Goal: Book appointment/travel/reservation

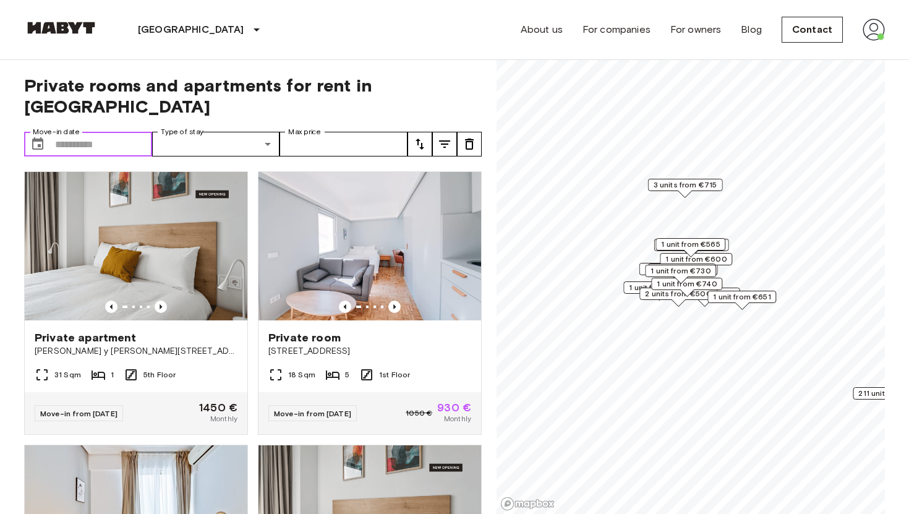
click at [74, 132] on input "Move-in date" at bounding box center [103, 144] width 97 height 25
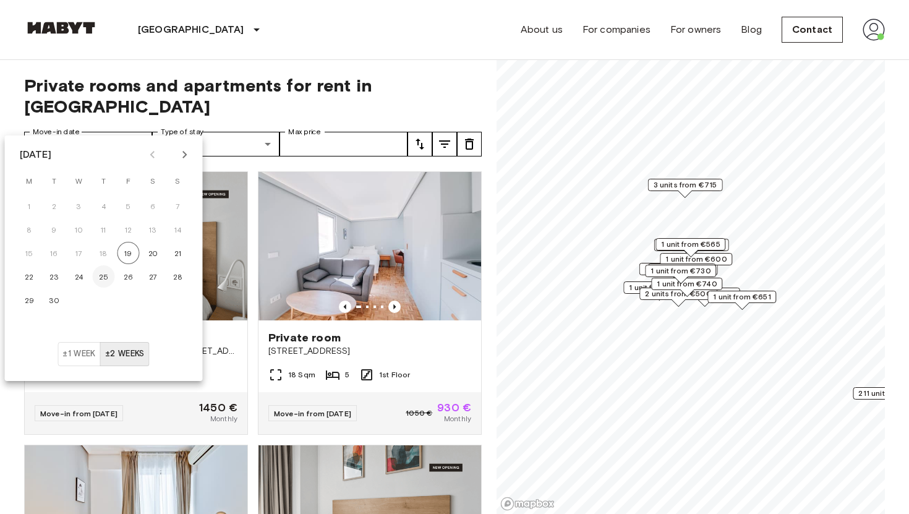
click at [101, 283] on button "25" at bounding box center [104, 276] width 22 height 22
type input "**********"
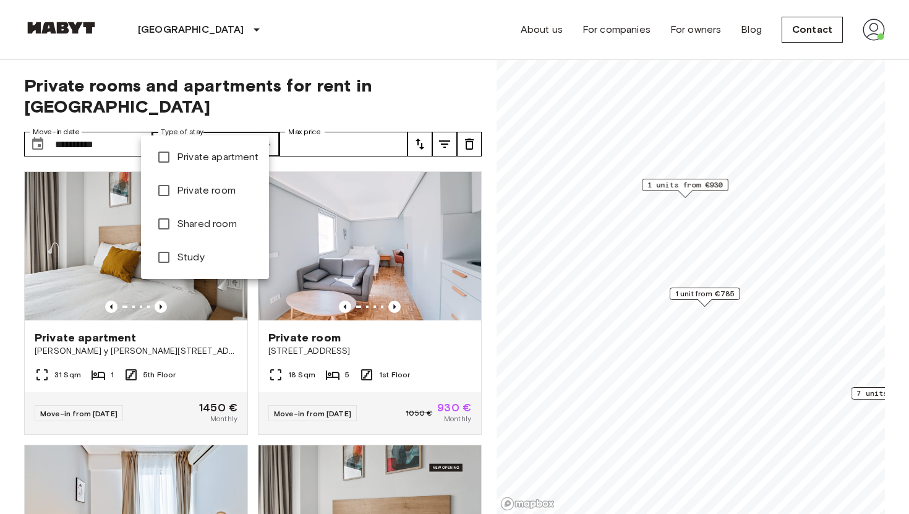
click at [237, 118] on div at bounding box center [454, 257] width 909 height 514
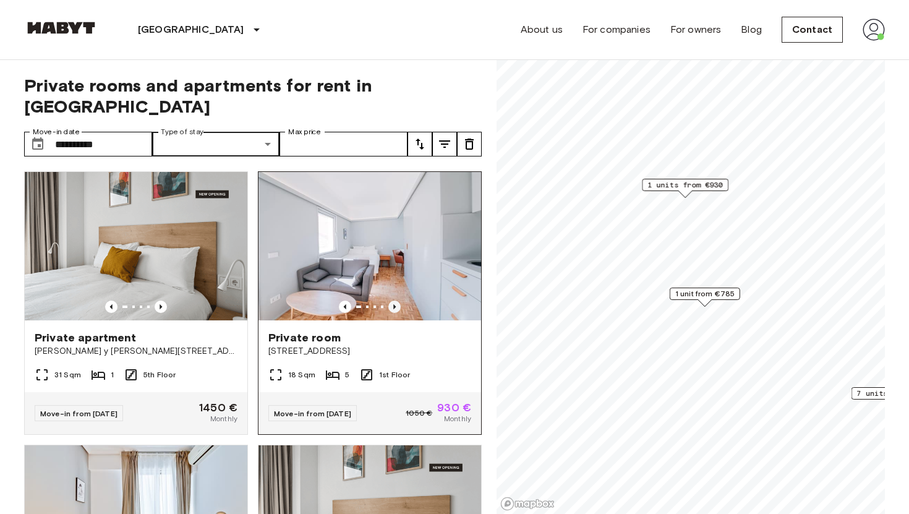
click at [396, 300] on icon "Previous image" at bounding box center [394, 306] width 12 height 12
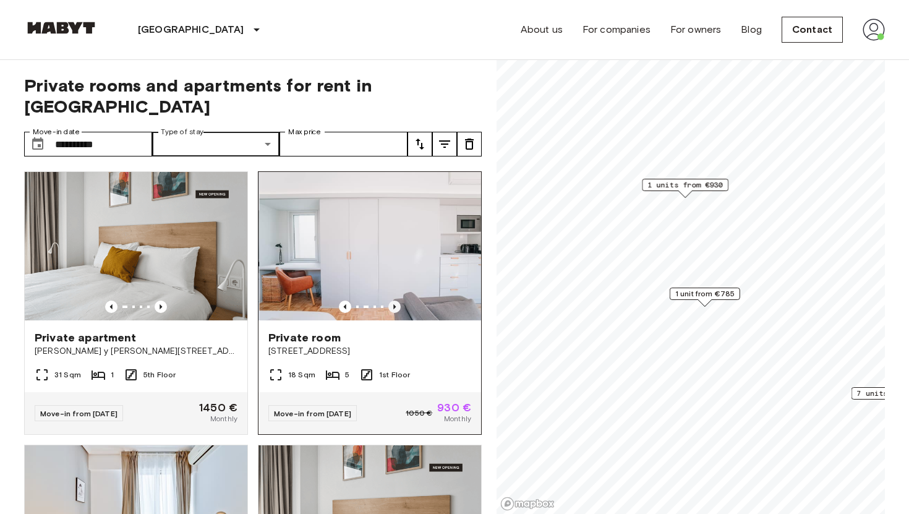
click at [396, 300] on icon "Previous image" at bounding box center [394, 306] width 12 height 12
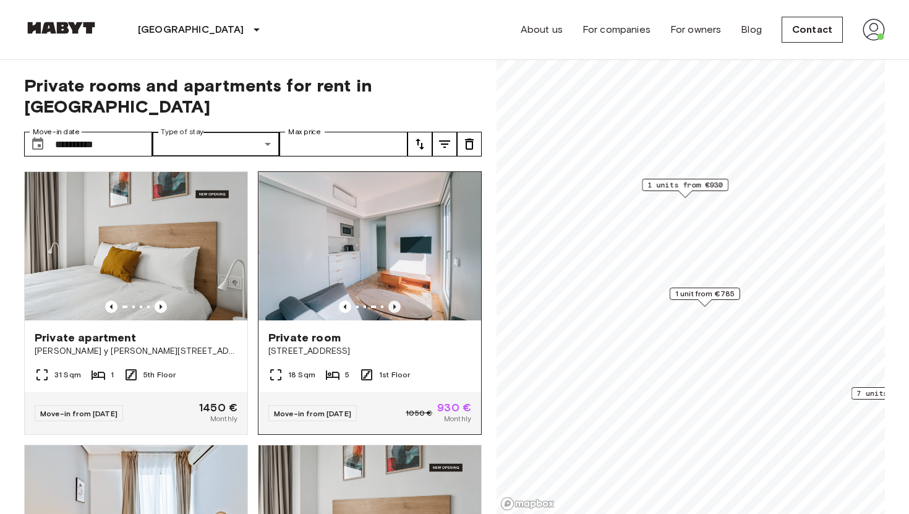
click at [396, 300] on icon "Previous image" at bounding box center [394, 306] width 12 height 12
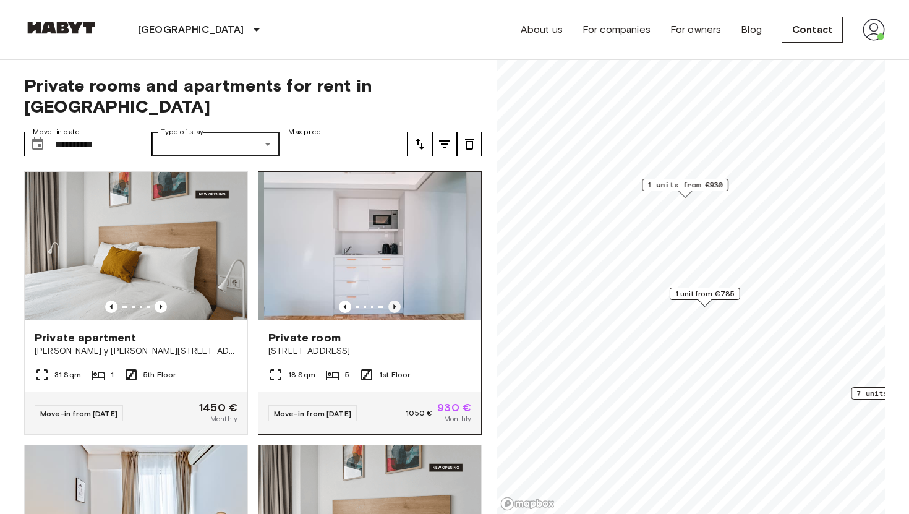
click at [396, 300] on icon "Previous image" at bounding box center [394, 306] width 12 height 12
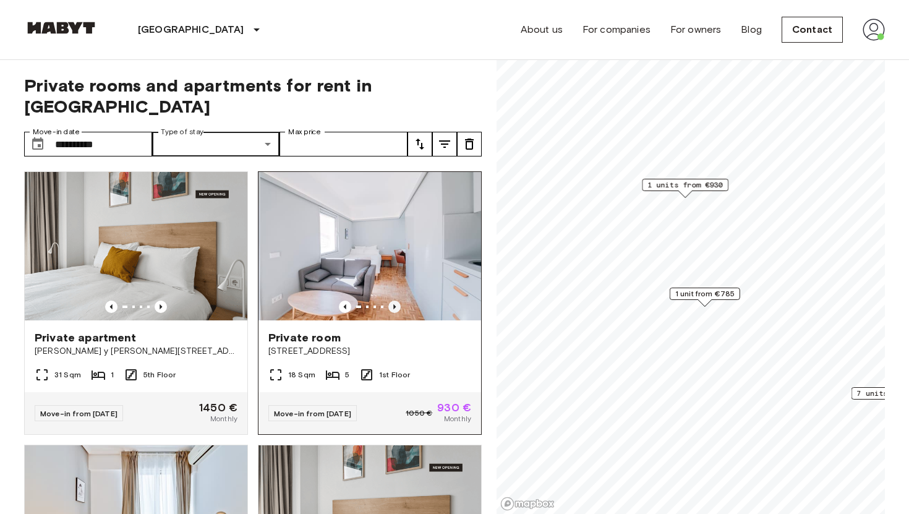
click at [396, 300] on icon "Previous image" at bounding box center [394, 306] width 12 height 12
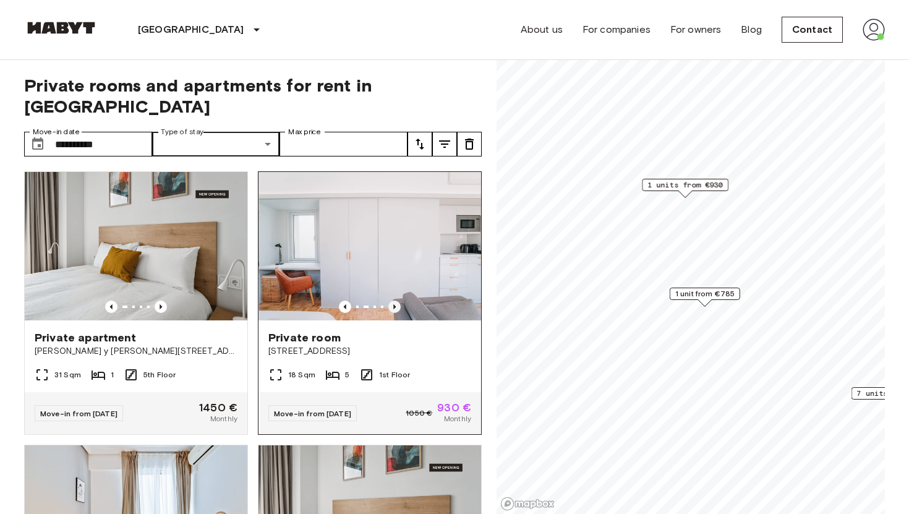
click at [396, 300] on icon "Previous image" at bounding box center [394, 306] width 12 height 12
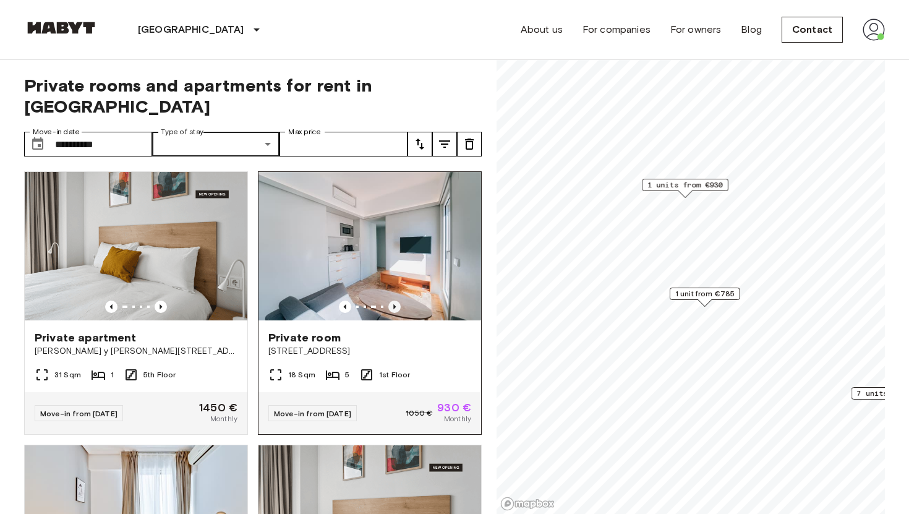
click at [396, 300] on icon "Previous image" at bounding box center [394, 306] width 12 height 12
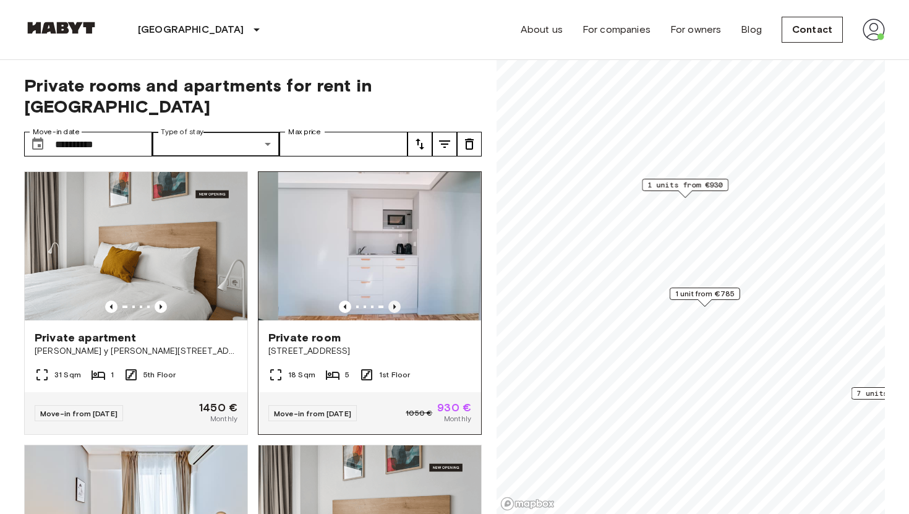
click at [396, 300] on icon "Previous image" at bounding box center [394, 306] width 12 height 12
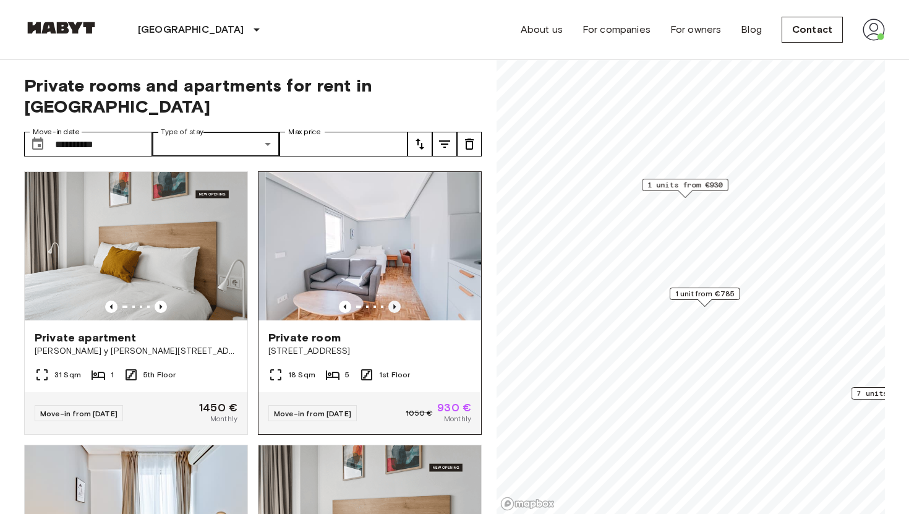
click at [396, 300] on icon "Previous image" at bounding box center [394, 306] width 12 height 12
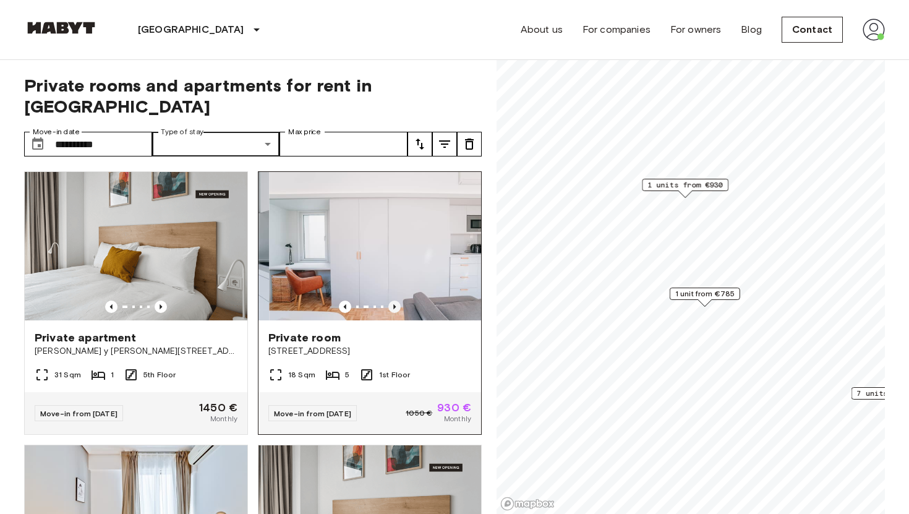
click at [396, 300] on icon "Previous image" at bounding box center [394, 306] width 12 height 12
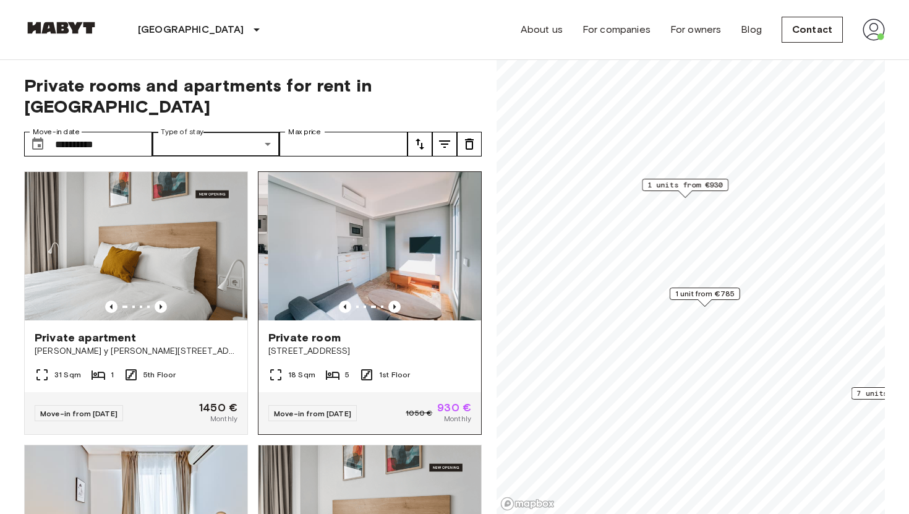
click at [378, 254] on img at bounding box center [379, 246] width 223 height 148
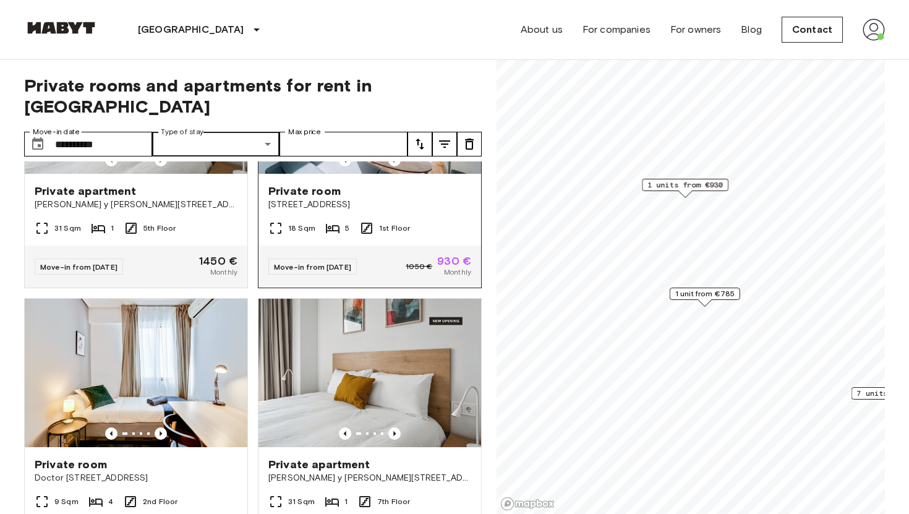
scroll to position [134, 0]
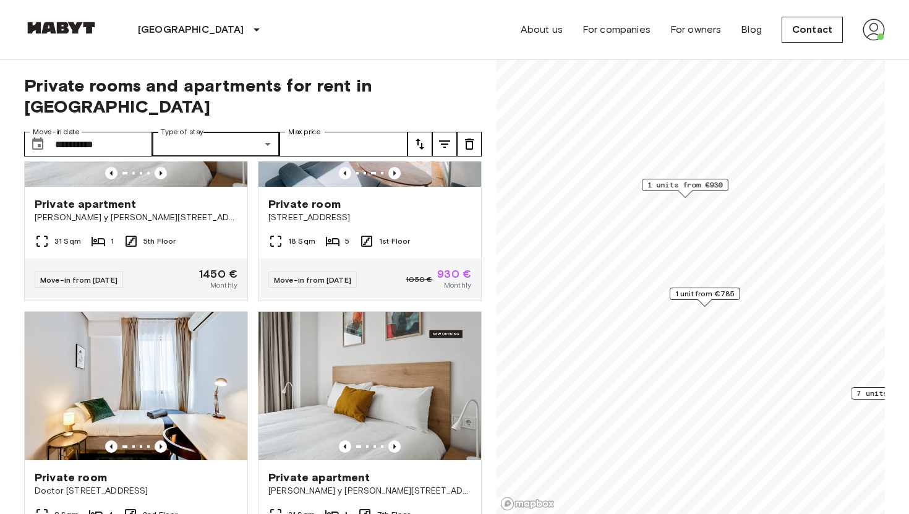
click at [703, 294] on font "1 unit from €785" at bounding box center [704, 293] width 59 height 9
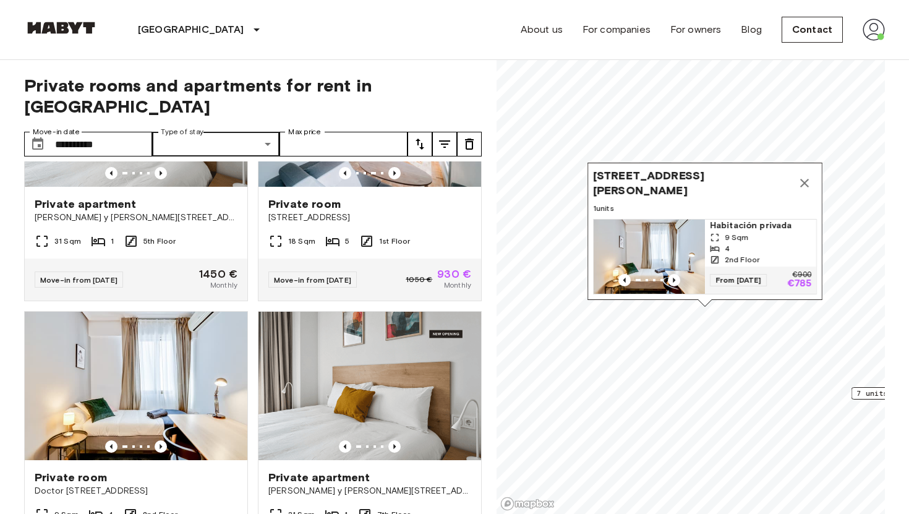
click at [667, 185] on span "Calle del Dr. Fourquet 5 2 right, 28012 Madrid, ESP" at bounding box center [692, 183] width 199 height 30
click at [713, 233] on icon "Map marker" at bounding box center [715, 237] width 10 height 10
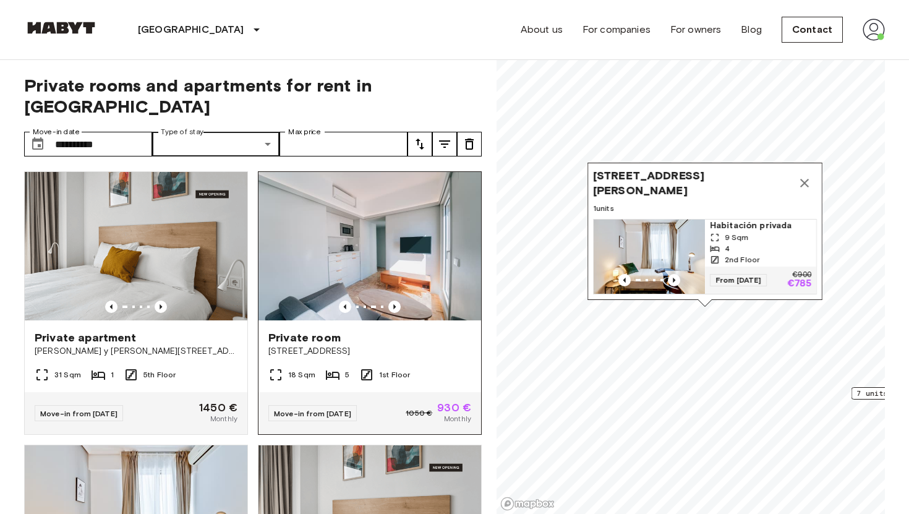
click at [372, 250] on img at bounding box center [369, 246] width 223 height 148
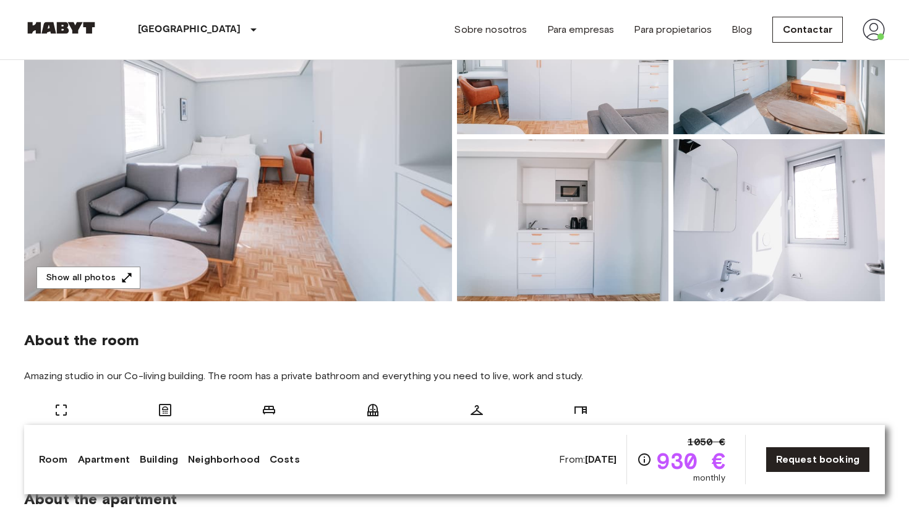
scroll to position [203, 0]
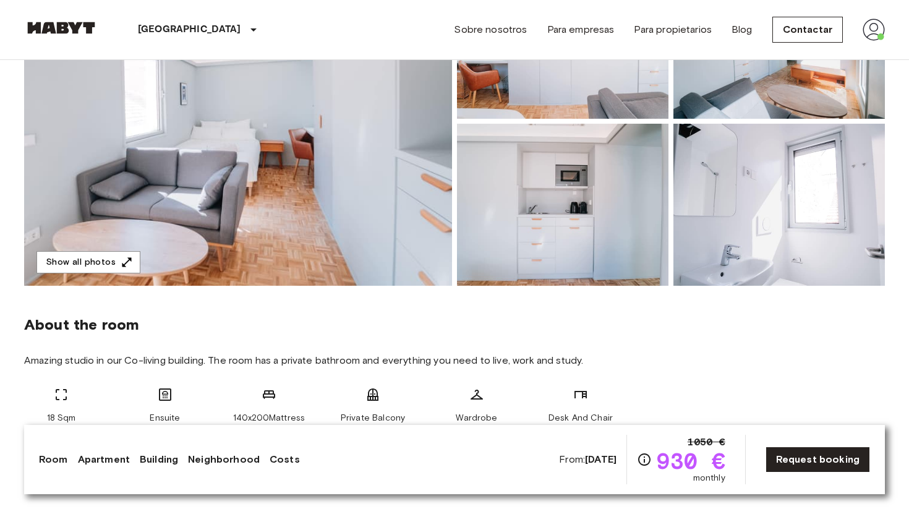
click at [700, 246] on img at bounding box center [778, 205] width 211 height 162
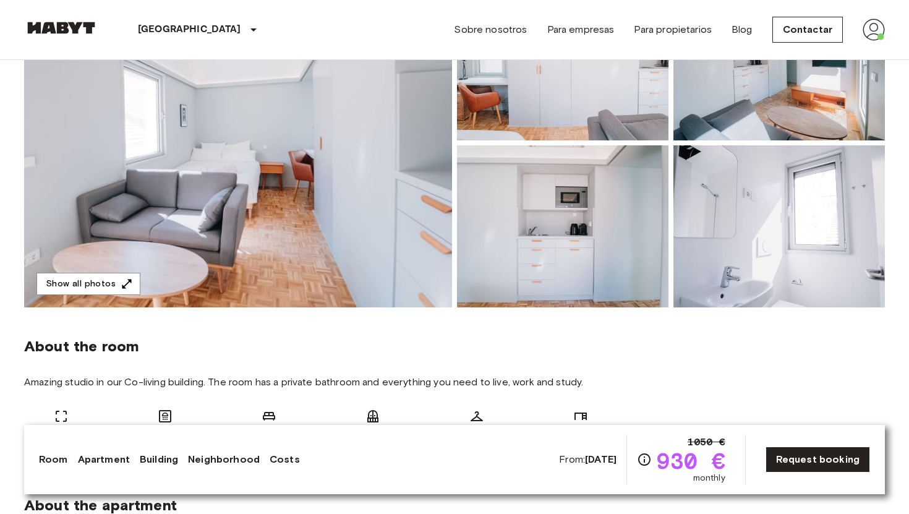
scroll to position [161, 0]
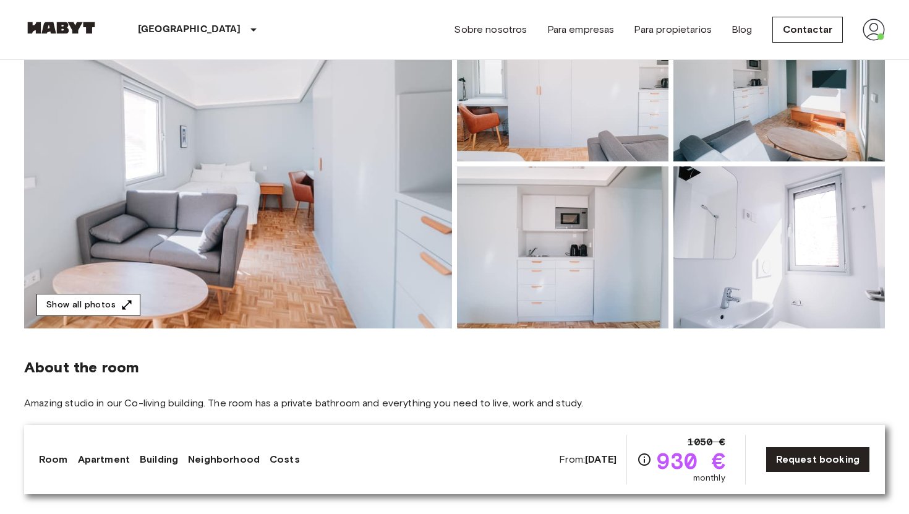
click at [93, 300] on button "Show all photos" at bounding box center [88, 305] width 104 height 23
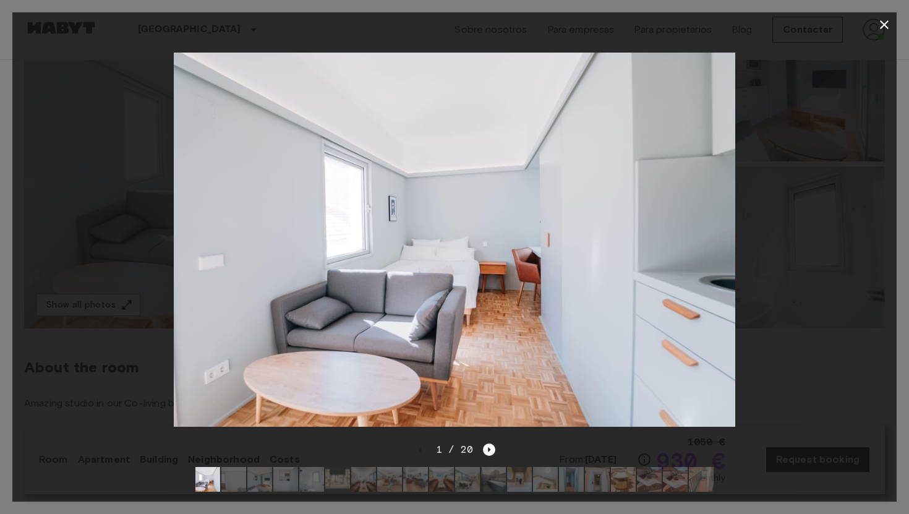
click at [496, 453] on div "1 / 20" at bounding box center [454, 471] width 884 height 59
click at [491, 452] on icon "Next image" at bounding box center [489, 449] width 12 height 12
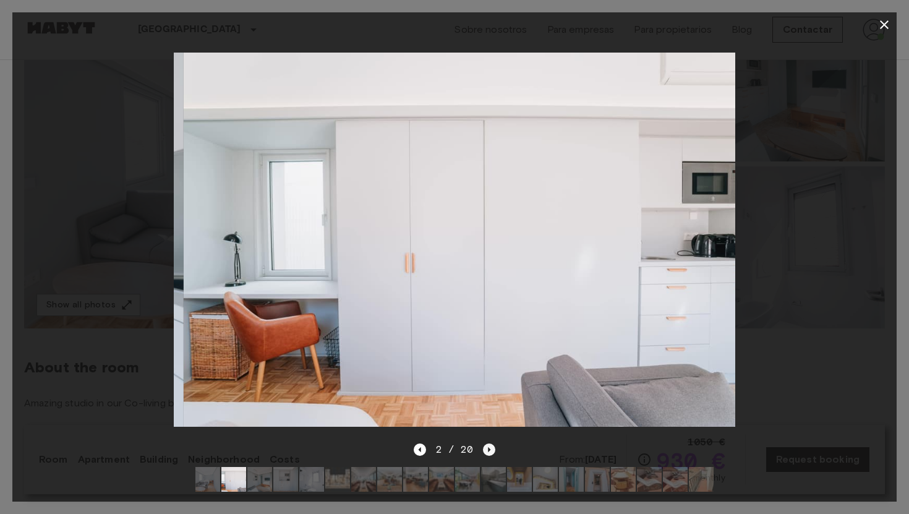
click at [491, 452] on icon "Next image" at bounding box center [489, 449] width 12 height 12
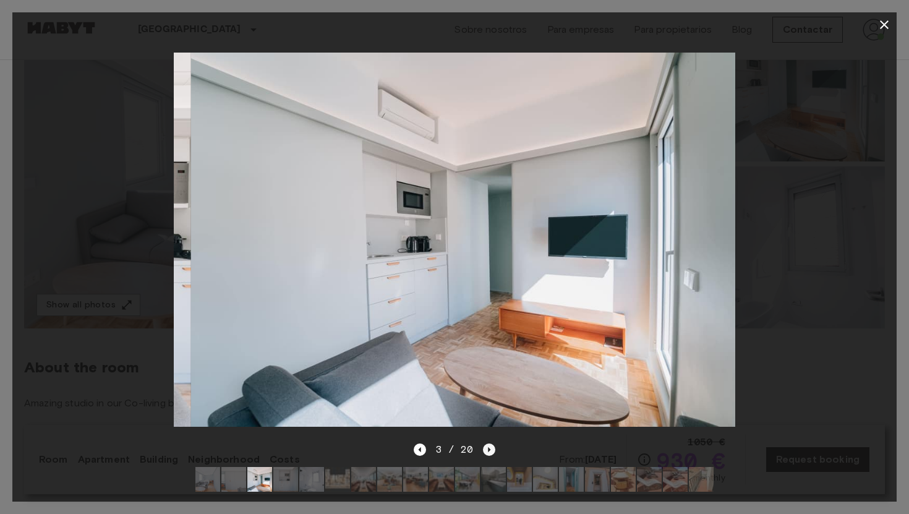
click at [491, 452] on icon "Next image" at bounding box center [489, 449] width 12 height 12
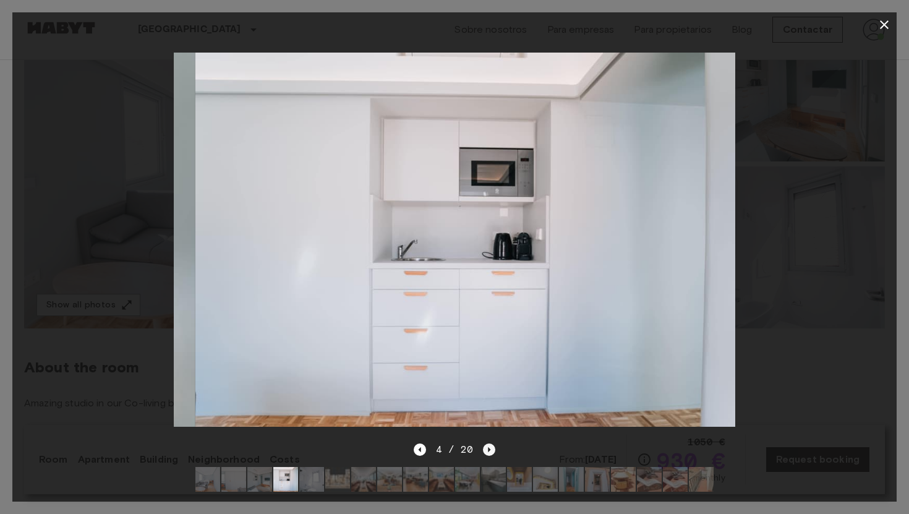
click at [491, 452] on icon "Next image" at bounding box center [489, 449] width 12 height 12
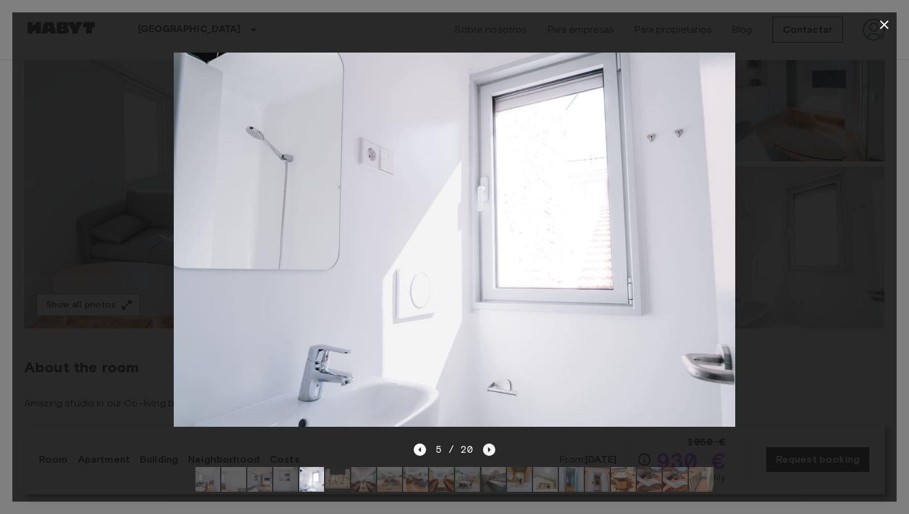
click at [491, 452] on icon "Next image" at bounding box center [489, 449] width 12 height 12
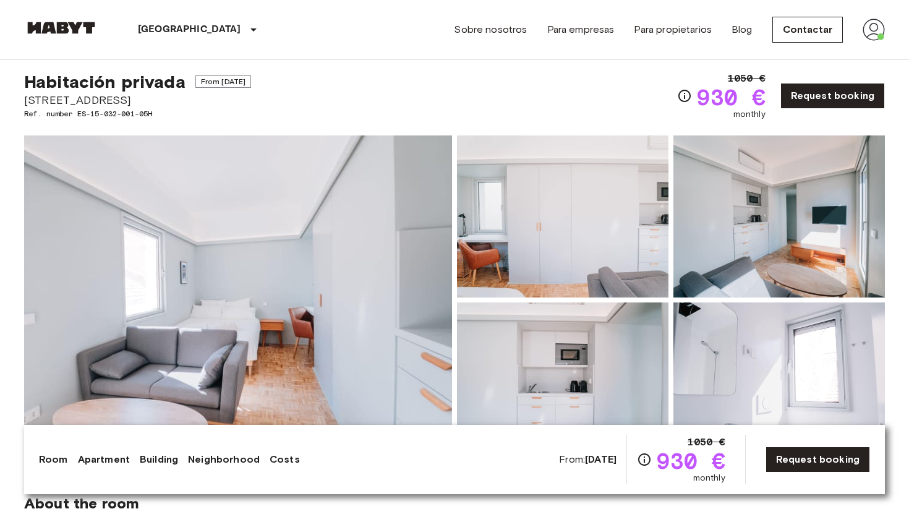
scroll to position [10, 0]
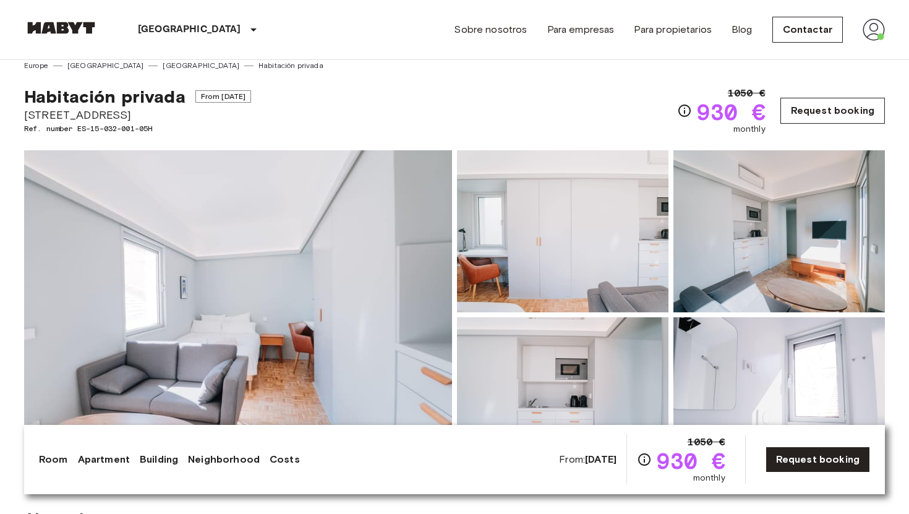
click at [807, 118] on link "Request booking" at bounding box center [832, 111] width 104 height 26
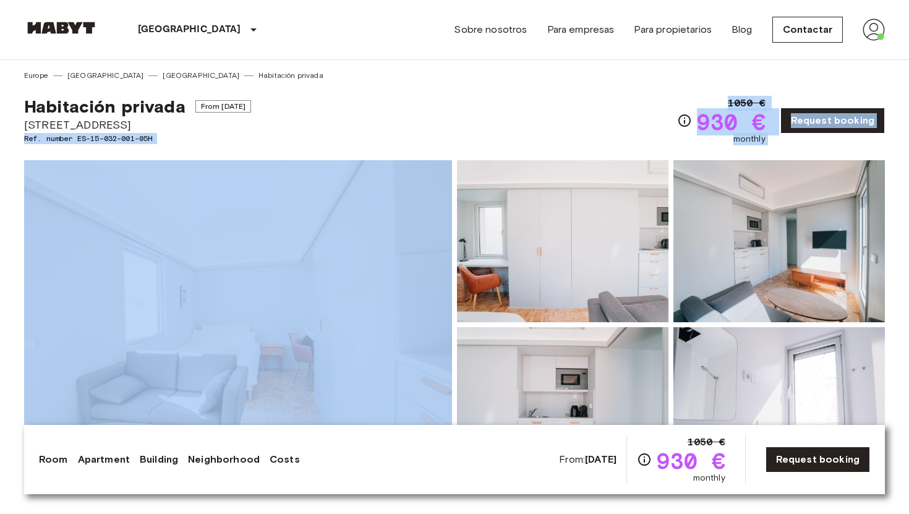
drag, startPoint x: 24, startPoint y: 137, endPoint x: 171, endPoint y: 146, distance: 147.4
click at [180, 145] on div "Show all photos" at bounding box center [451, 314] width 865 height 349
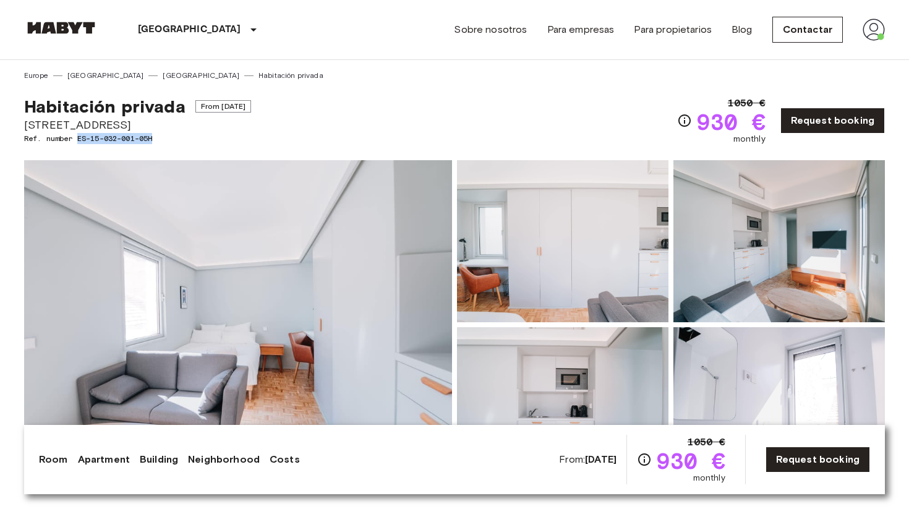
copy span "ES-15-032-001-05H"
drag, startPoint x: 157, startPoint y: 137, endPoint x: 78, endPoint y: 138, distance: 79.1
click at [78, 138] on span "Ref. number ES-15-032-001-05H" at bounding box center [137, 138] width 227 height 11
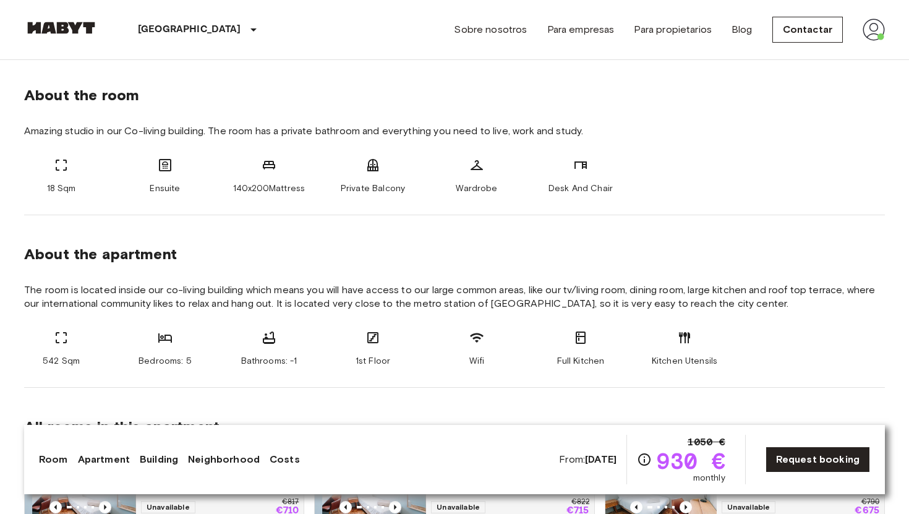
scroll to position [433, 0]
